Goal: Transaction & Acquisition: Purchase product/service

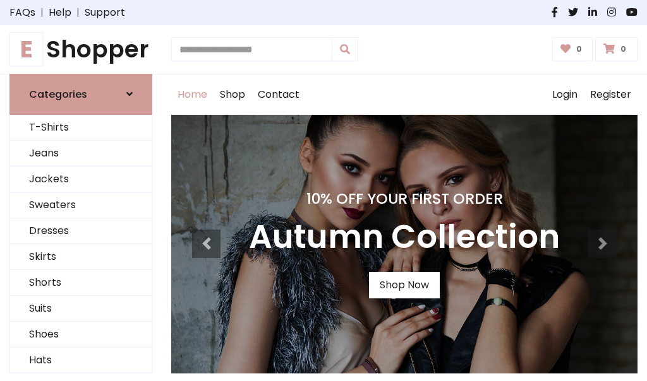
click at [323, 191] on h4 "10% Off Your First Order" at bounding box center [404, 199] width 311 height 18
click at [403, 285] on link "Shop Now" at bounding box center [404, 285] width 71 height 27
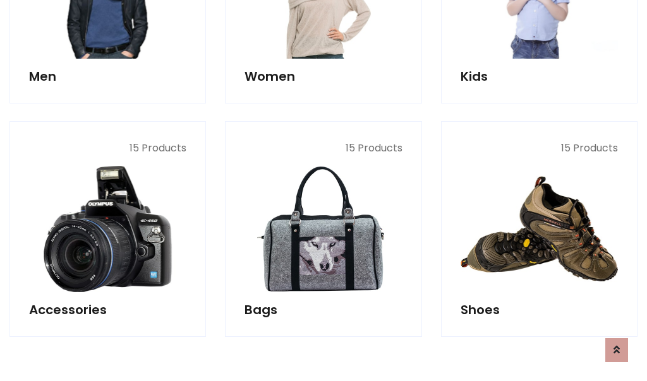
scroll to position [1259, 0]
